Goal: Transaction & Acquisition: Purchase product/service

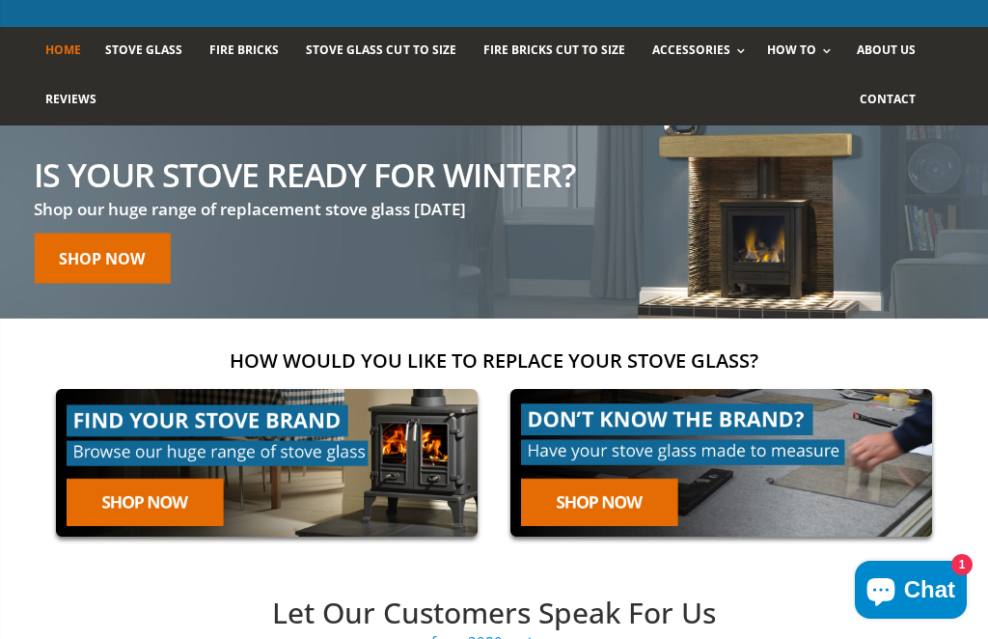
scroll to position [103, 0]
click at [174, 57] on span "Stove Glass" at bounding box center [143, 49] width 77 height 16
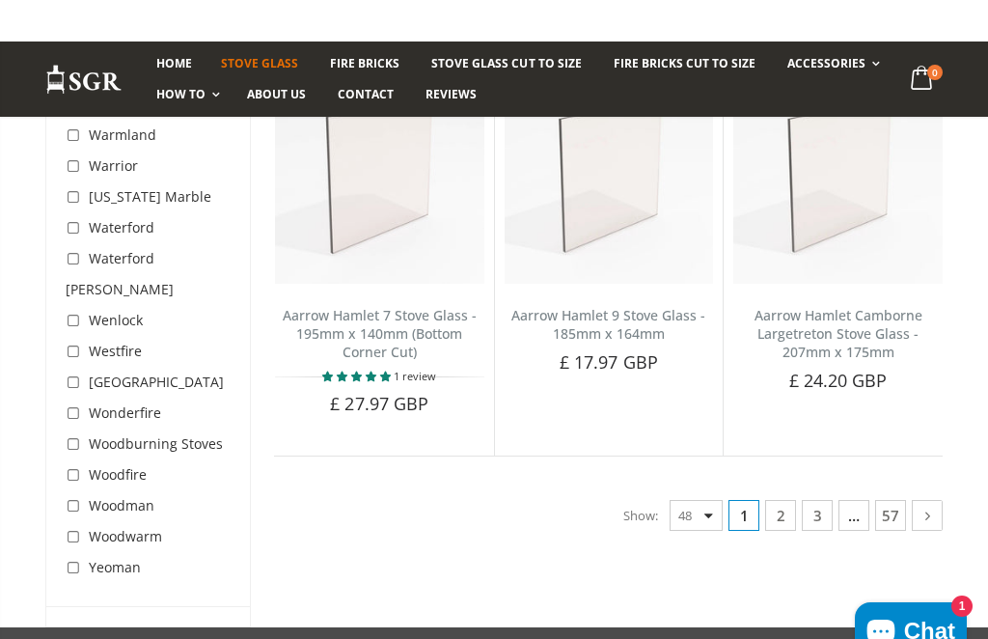
scroll to position [6548, 0]
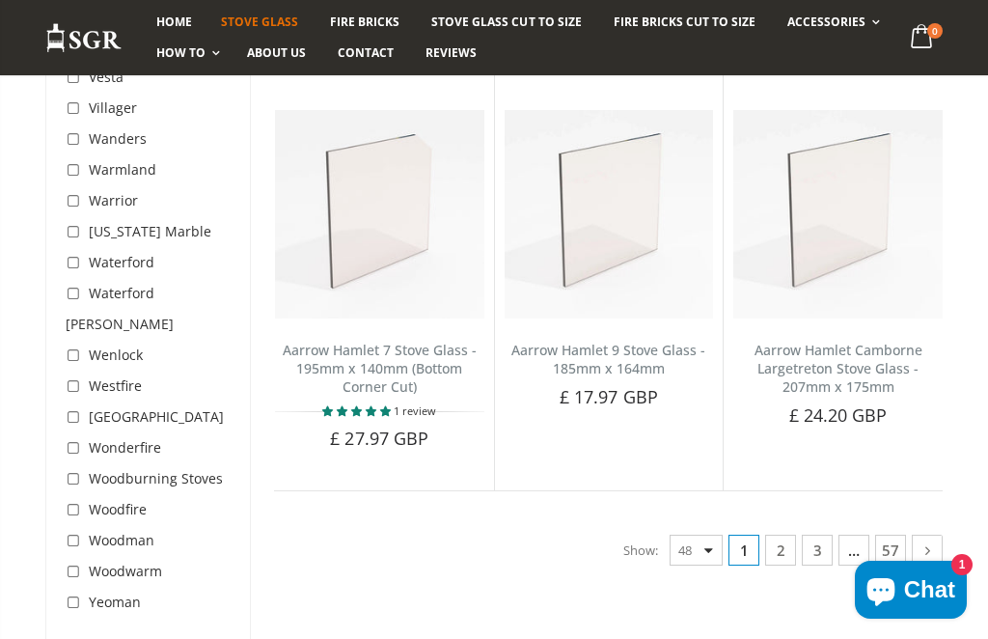
click at [787, 535] on link "2" at bounding box center [780, 550] width 31 height 31
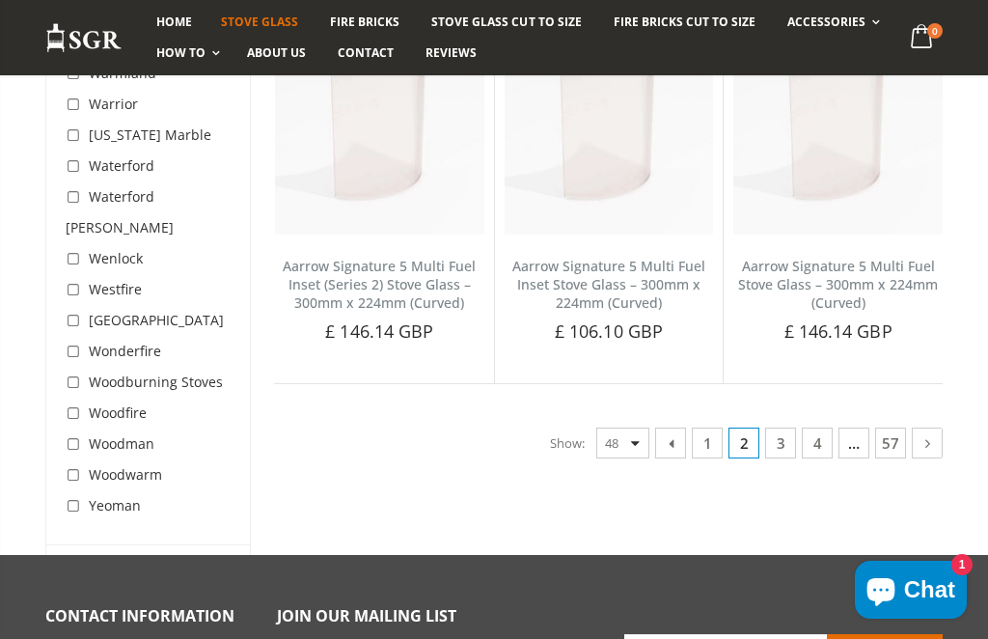
scroll to position [6488, 0]
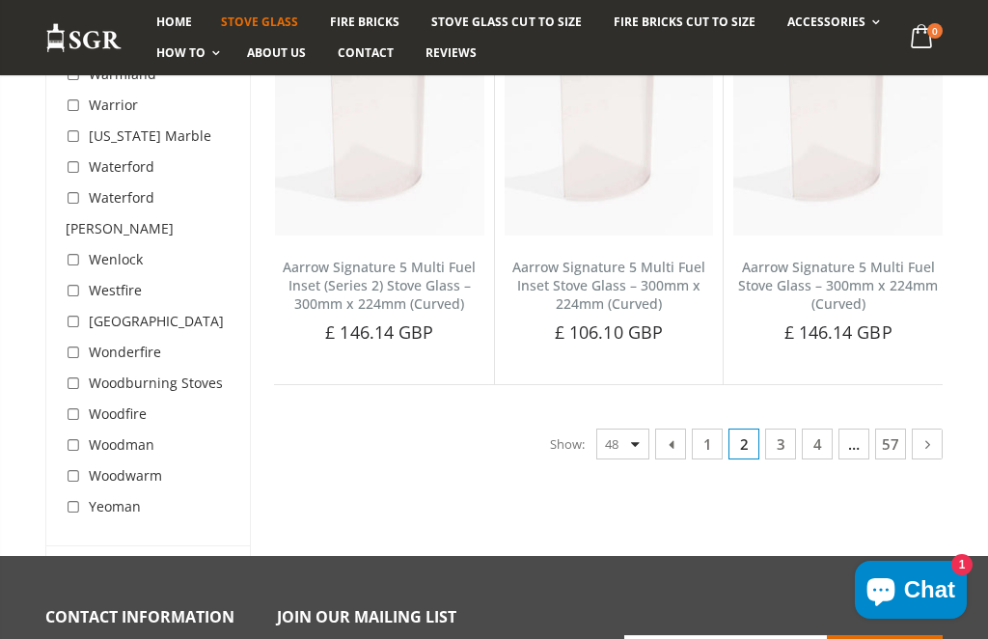
click at [937, 434] on icon at bounding box center [928, 443] width 20 height 19
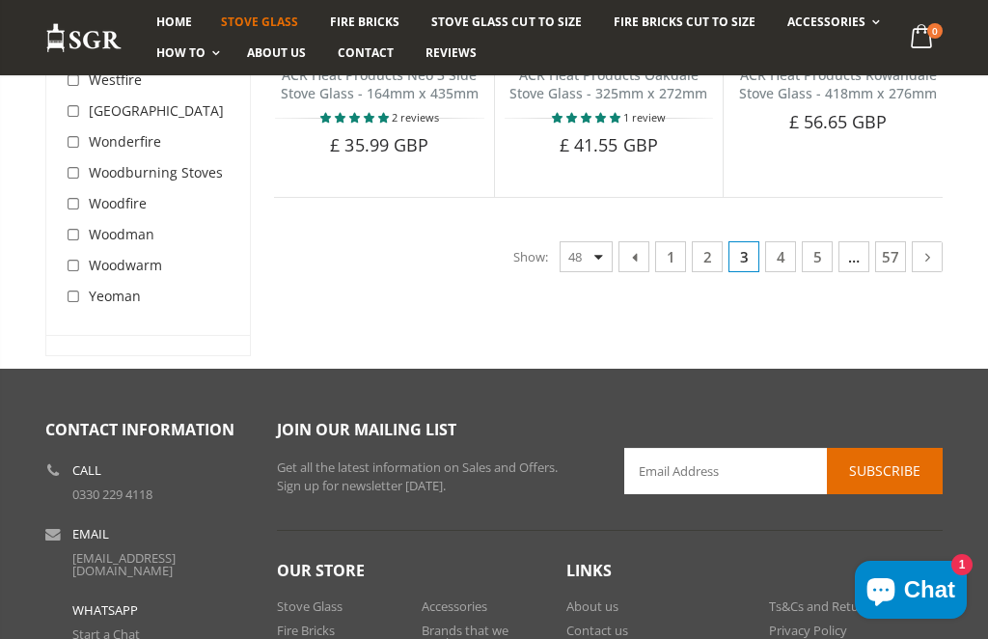
scroll to position [6766, 0]
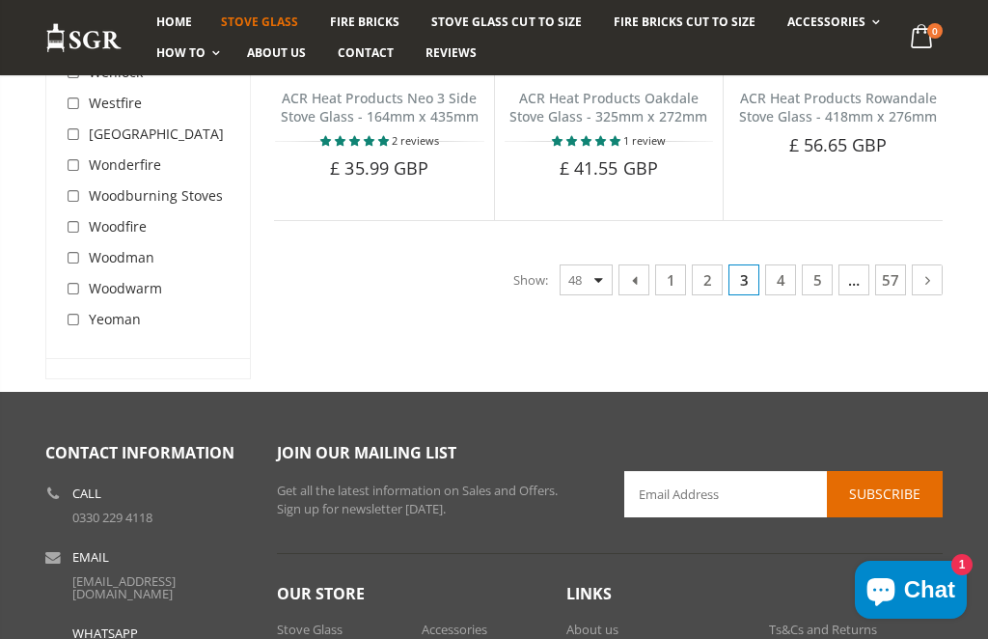
click at [682, 264] on link "1" at bounding box center [670, 279] width 31 height 31
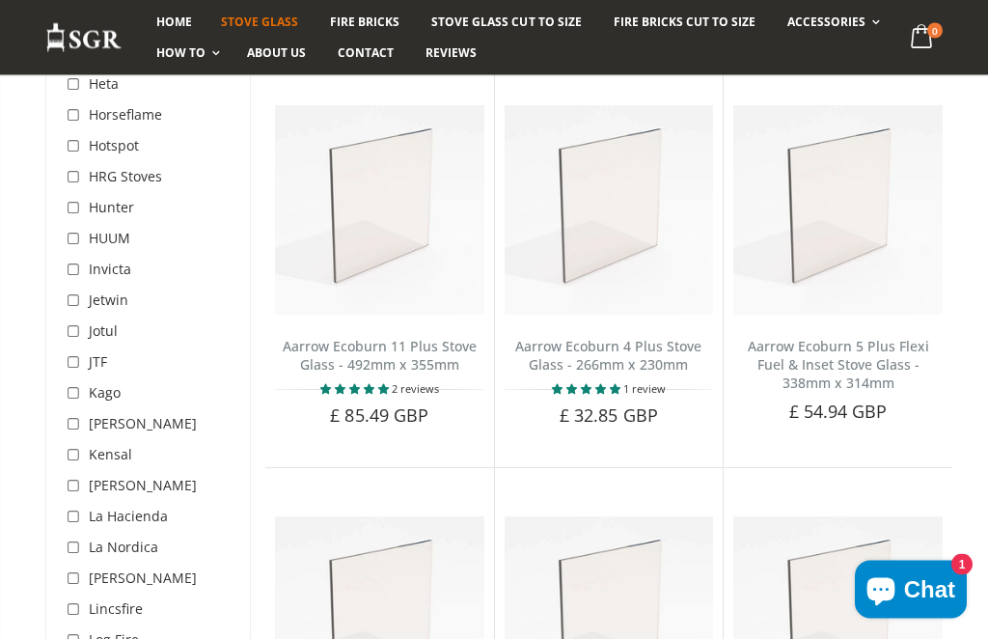
scroll to position [3666, 0]
click at [414, 337] on link "Aarrow Ecoburn 11 Plus Stove Glass - 492mm x 355mm" at bounding box center [380, 355] width 194 height 37
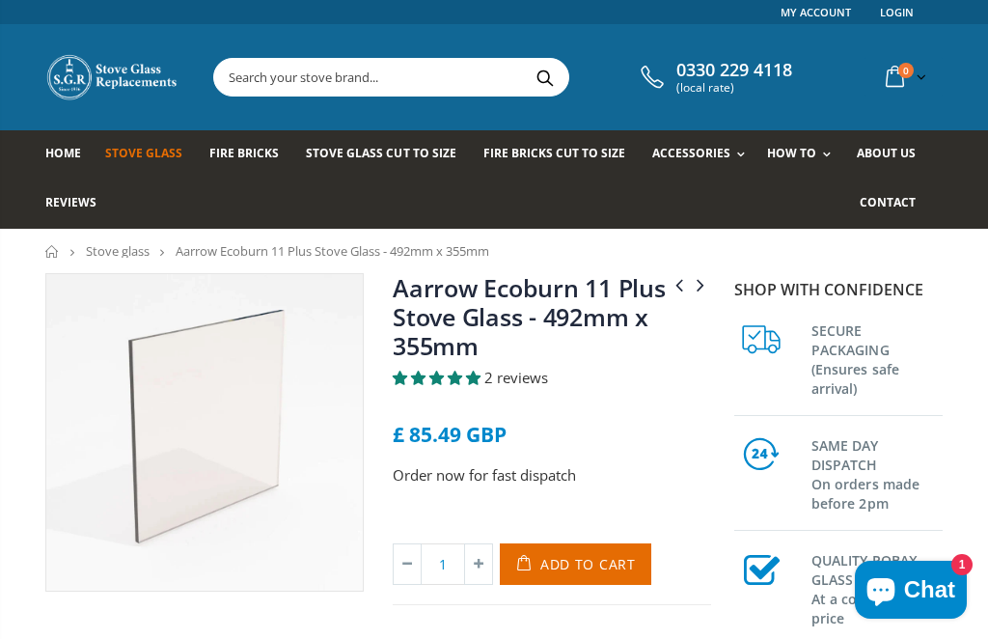
click at [583, 561] on span "Add to Cart" at bounding box center [588, 564] width 96 height 18
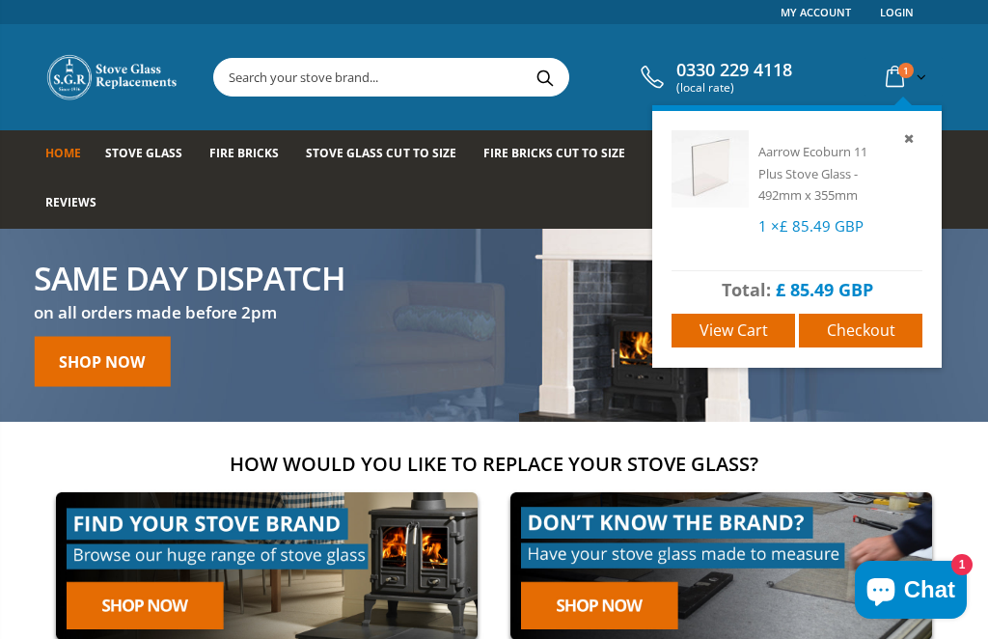
click at [863, 324] on span "Checkout" at bounding box center [861, 329] width 69 height 21
